Goal: Complete application form

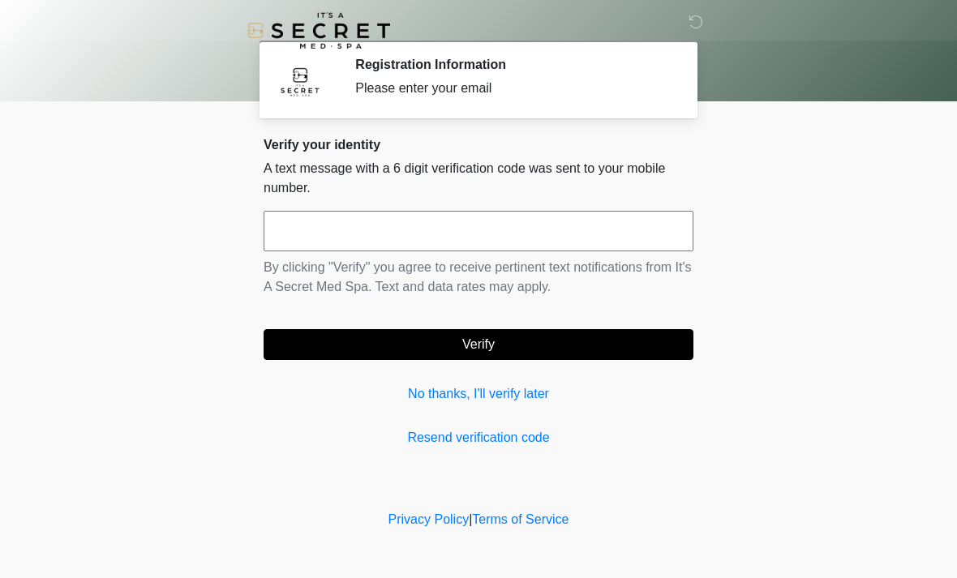
click at [579, 224] on input "text" at bounding box center [479, 231] width 430 height 41
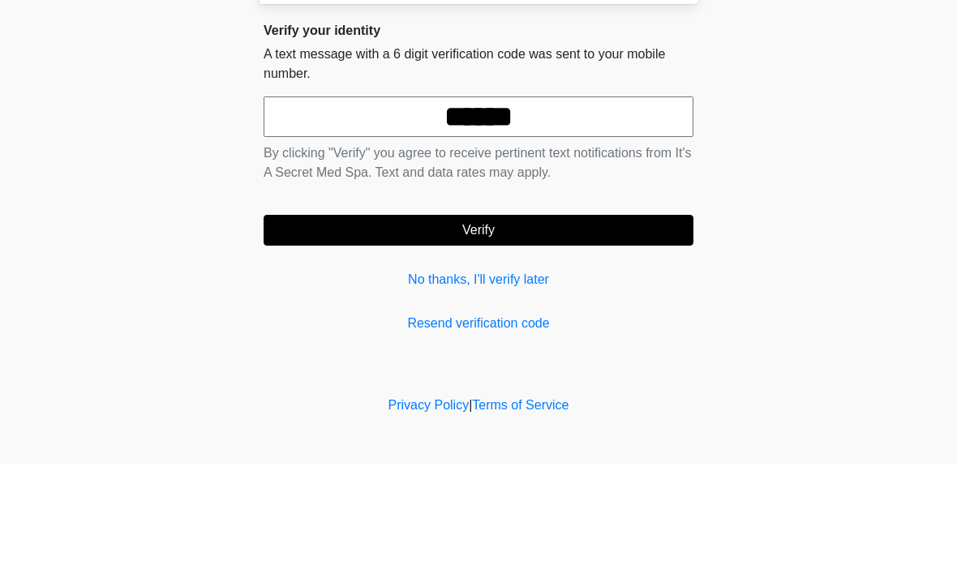
type input "******"
click at [501, 329] on button "Verify" at bounding box center [479, 344] width 430 height 31
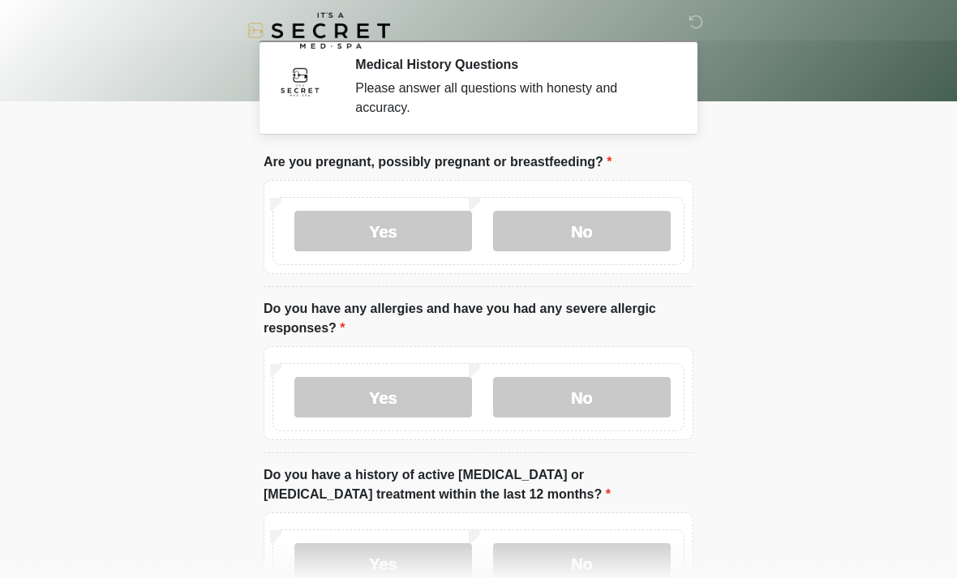
click at [607, 238] on label "No" at bounding box center [582, 231] width 178 height 41
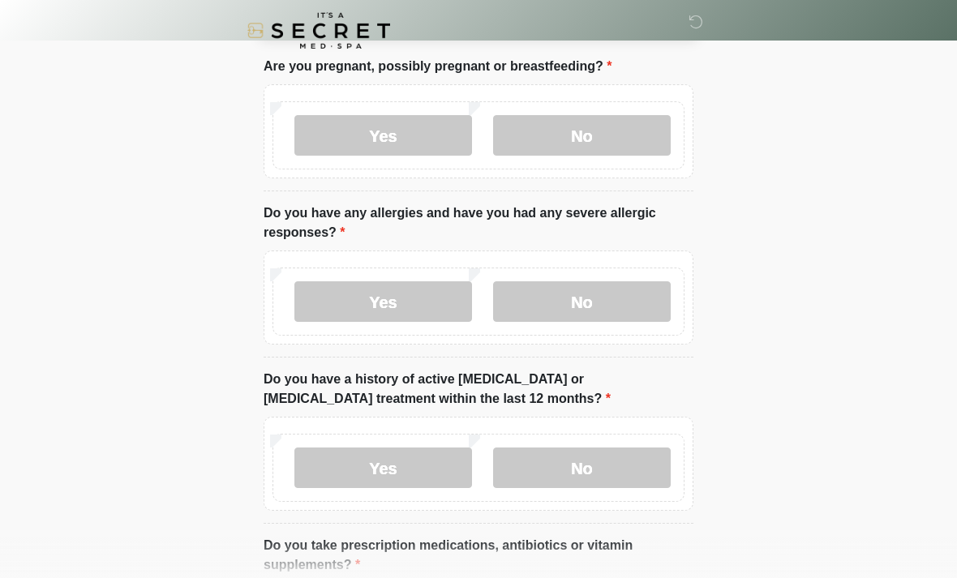
scroll to position [95, 0]
click at [592, 298] on label "No" at bounding box center [582, 302] width 178 height 41
click at [543, 466] on label "No" at bounding box center [582, 468] width 178 height 41
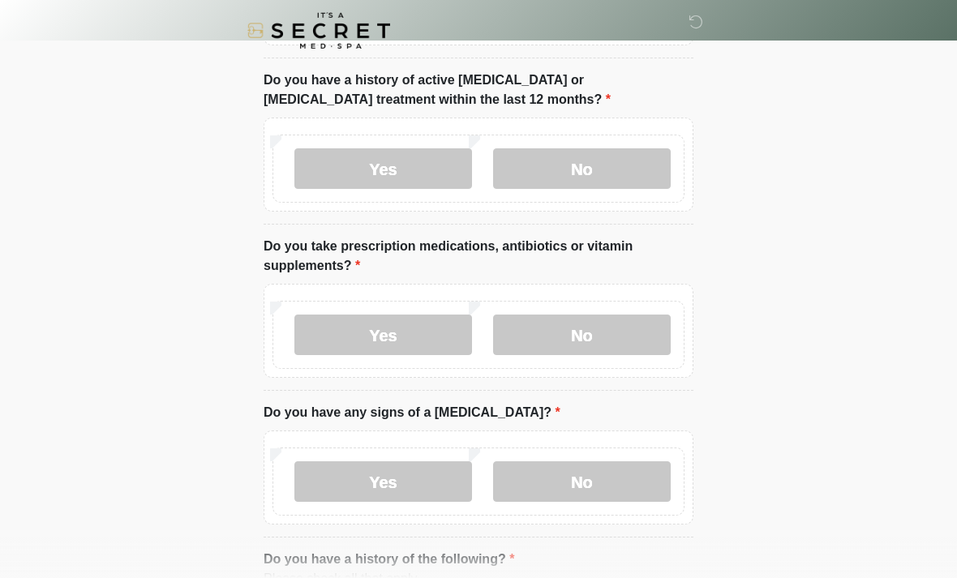
scroll to position [396, 0]
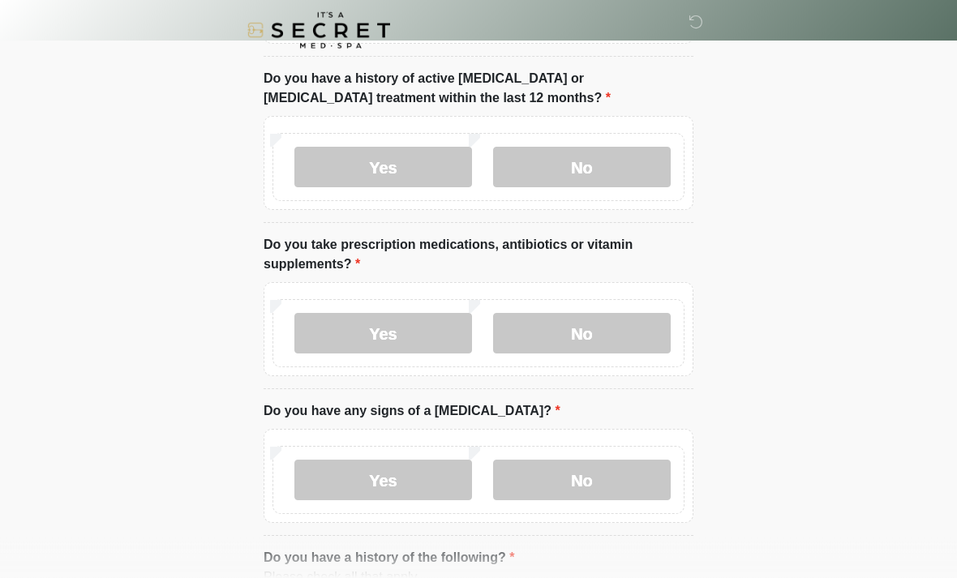
click at [587, 349] on label "No" at bounding box center [582, 334] width 178 height 41
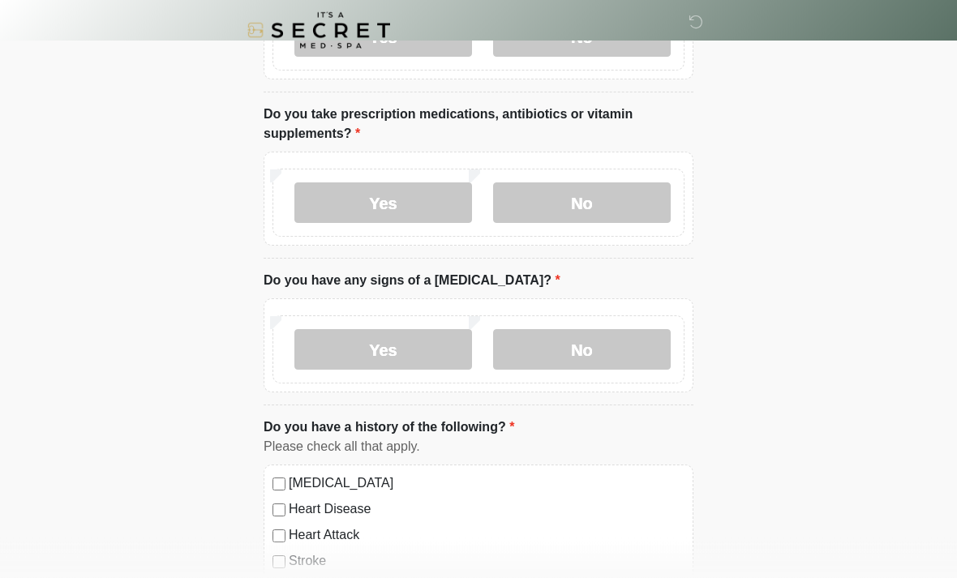
click at [411, 197] on label "Yes" at bounding box center [383, 203] width 178 height 41
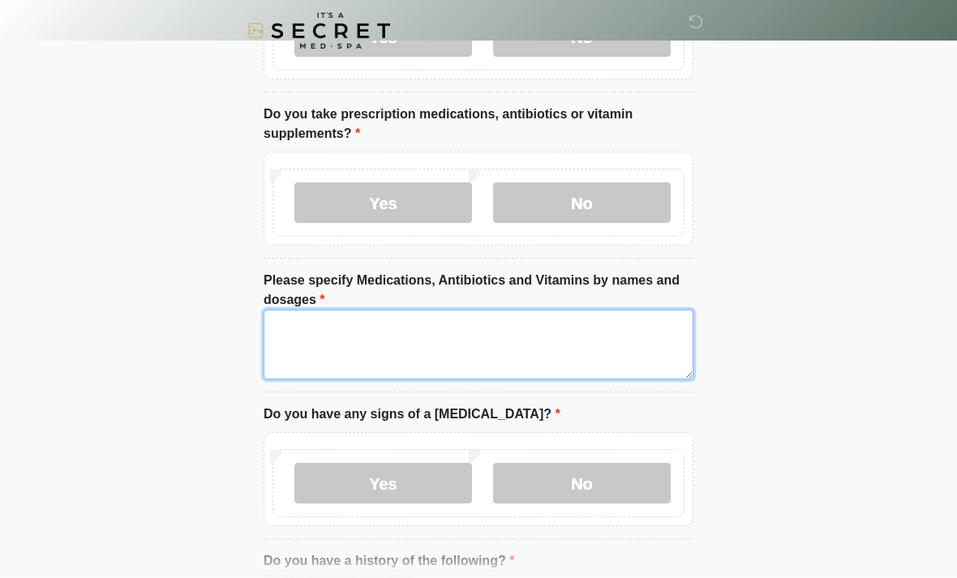
click at [484, 327] on textarea "Please specify Medications, Antibiotics and Vitamins by names and dosages" at bounding box center [479, 345] width 430 height 70
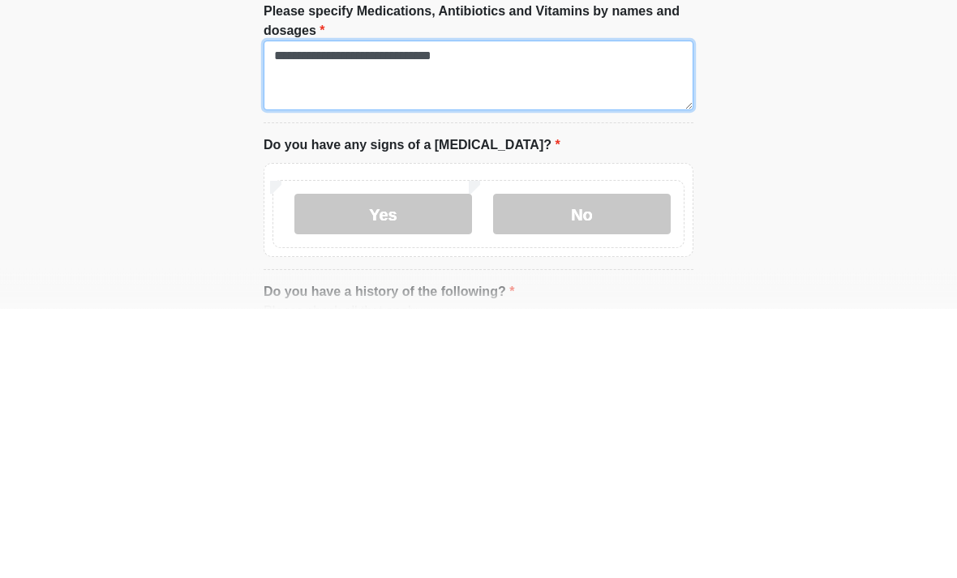
type textarea "**********"
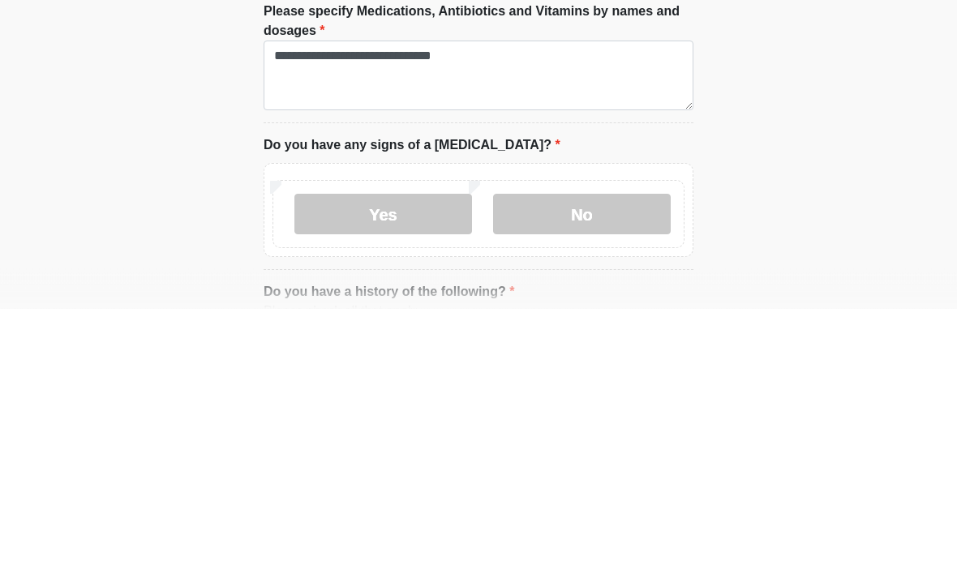
click at [582, 464] on label "No" at bounding box center [582, 484] width 178 height 41
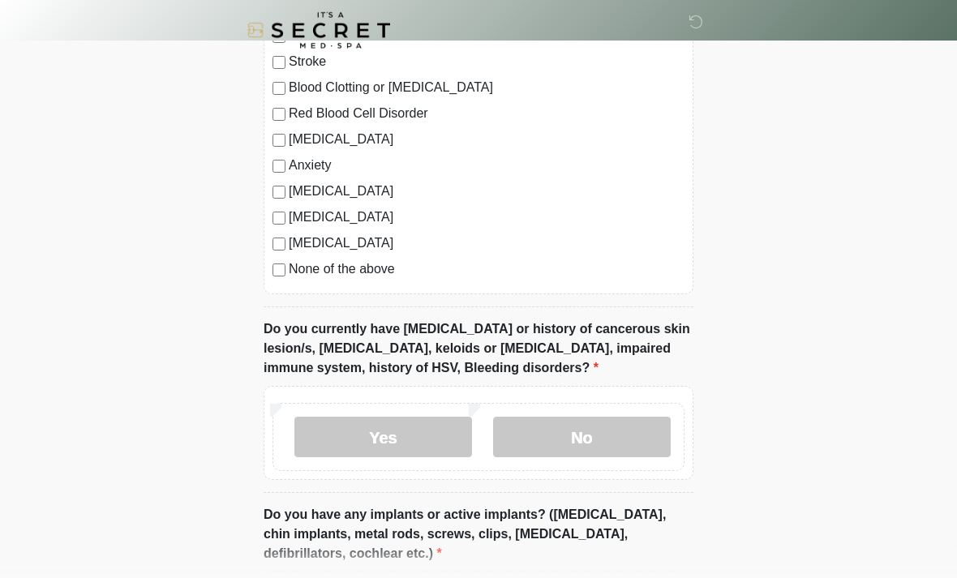
scroll to position [1161, 0]
click at [291, 184] on label "[MEDICAL_DATA]" at bounding box center [487, 191] width 396 height 19
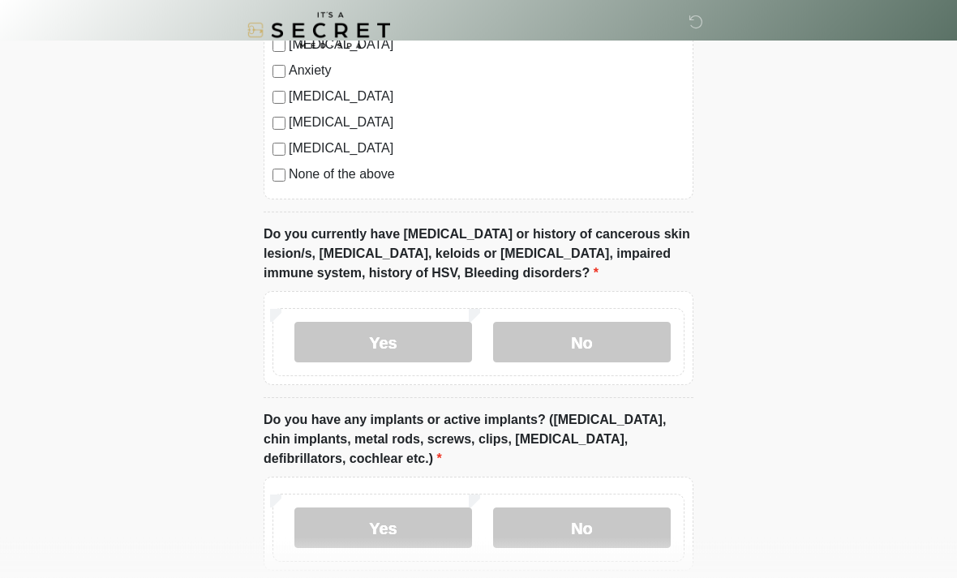
click at [620, 348] on label "No" at bounding box center [582, 343] width 178 height 41
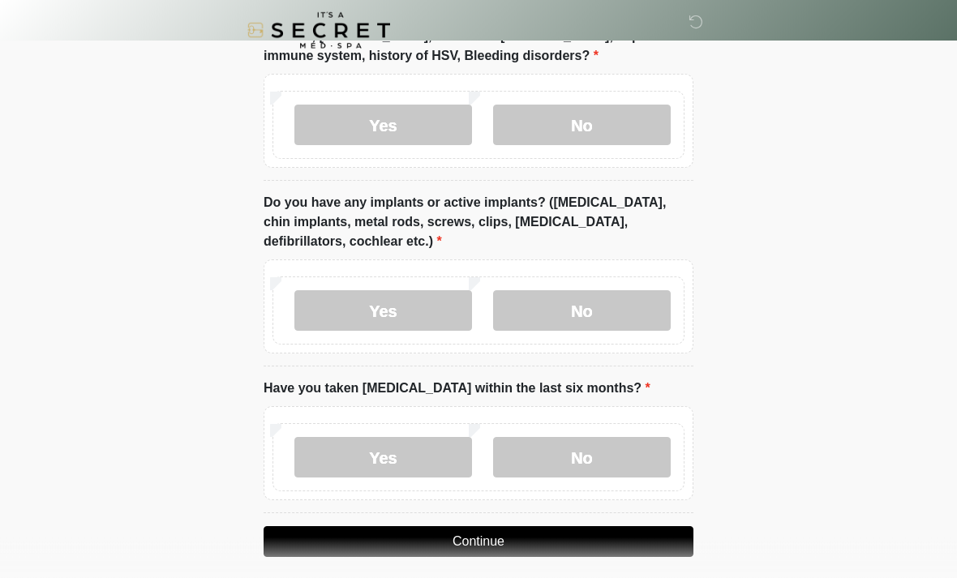
click at [617, 309] on label "No" at bounding box center [582, 311] width 178 height 41
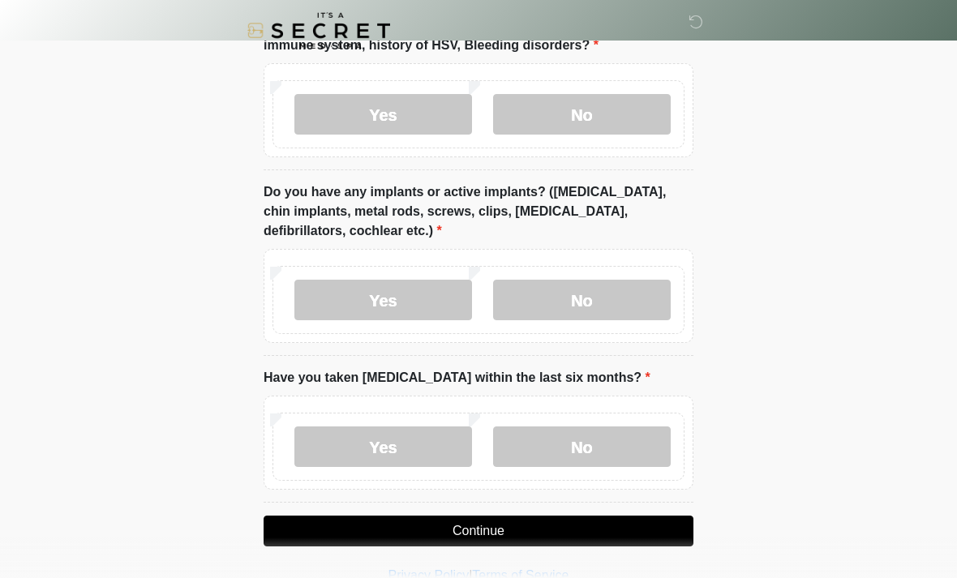
click at [587, 439] on label "No" at bounding box center [582, 447] width 178 height 41
click at [527, 540] on button "Continue" at bounding box center [479, 531] width 430 height 31
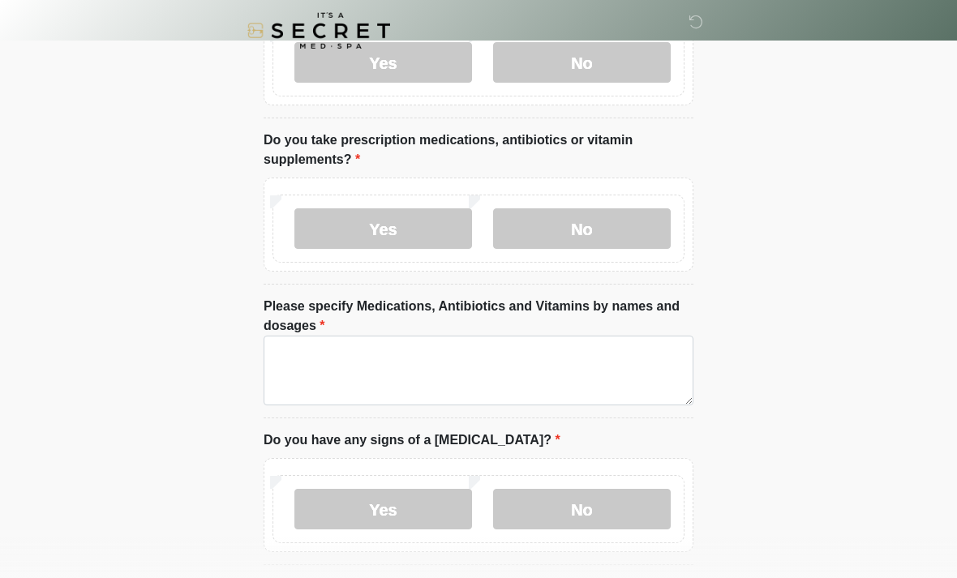
scroll to position [0, 0]
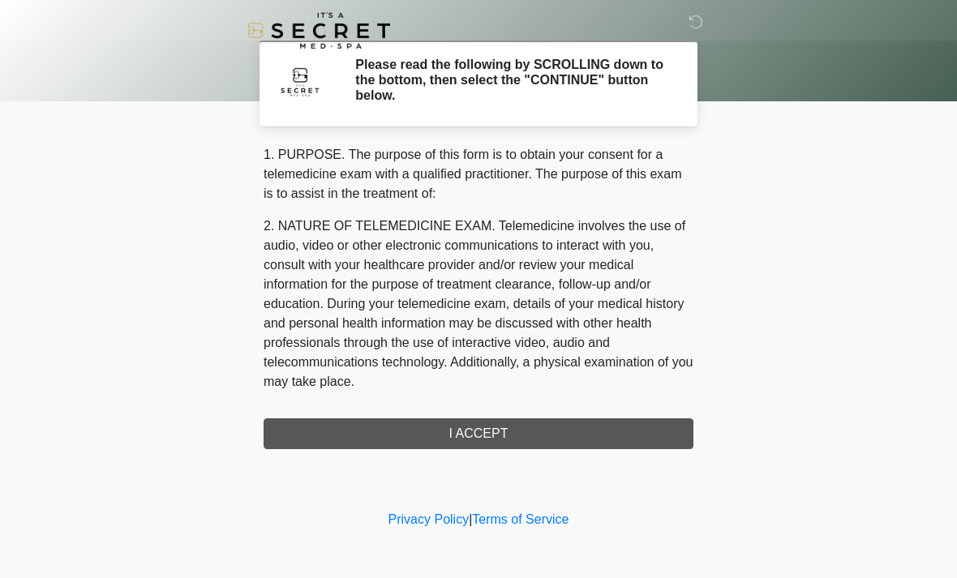
click at [524, 432] on div "1. PURPOSE. The purpose of this form is to obtain your consent for a telemedici…" at bounding box center [479, 297] width 430 height 304
click at [485, 432] on div "1. PURPOSE. The purpose of this form is to obtain your consent for a telemedici…" at bounding box center [479, 297] width 430 height 304
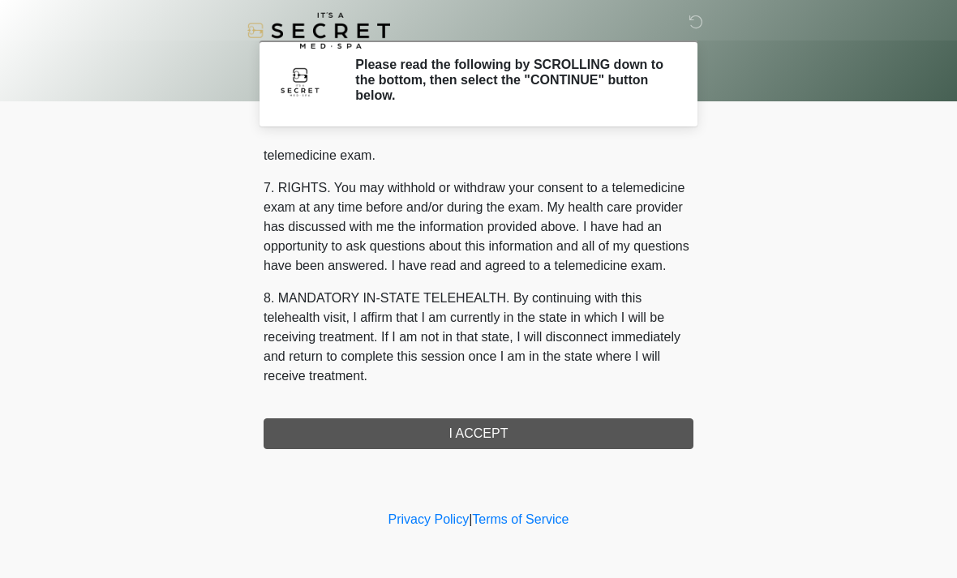
click at [406, 440] on div "1. PURPOSE. The purpose of this form is to obtain your consent for a telemedici…" at bounding box center [479, 297] width 430 height 304
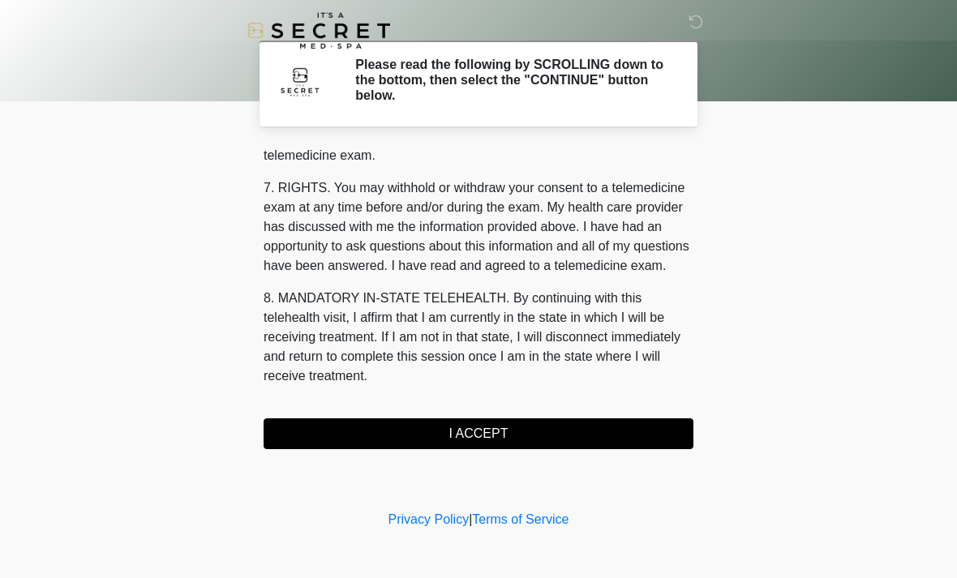
scroll to position [687, 0]
click at [406, 440] on button "I ACCEPT" at bounding box center [479, 434] width 430 height 31
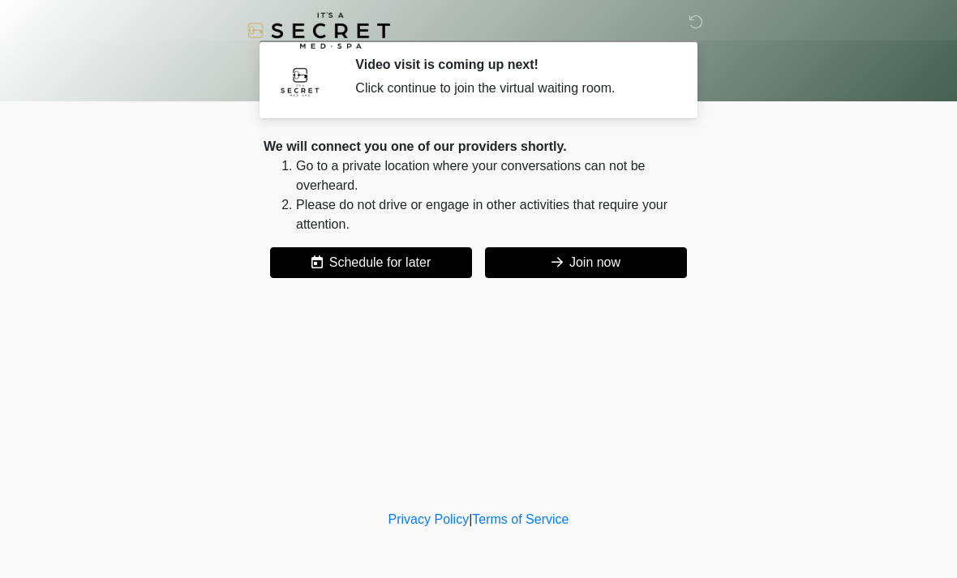
click at [567, 277] on button "Join now" at bounding box center [586, 262] width 202 height 31
click at [607, 249] on button "Join now" at bounding box center [586, 262] width 202 height 31
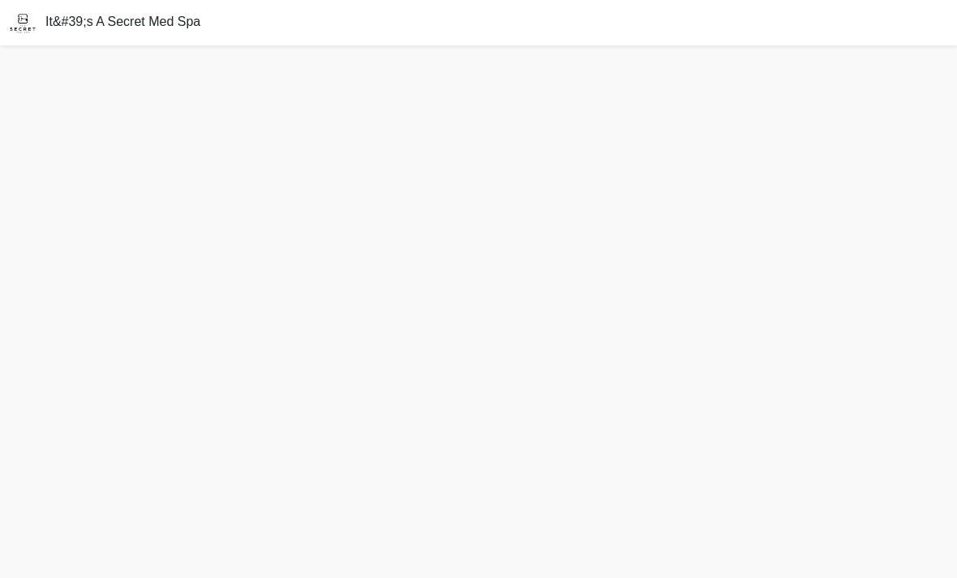
scroll to position [57, 0]
